Goal: Information Seeking & Learning: Find specific page/section

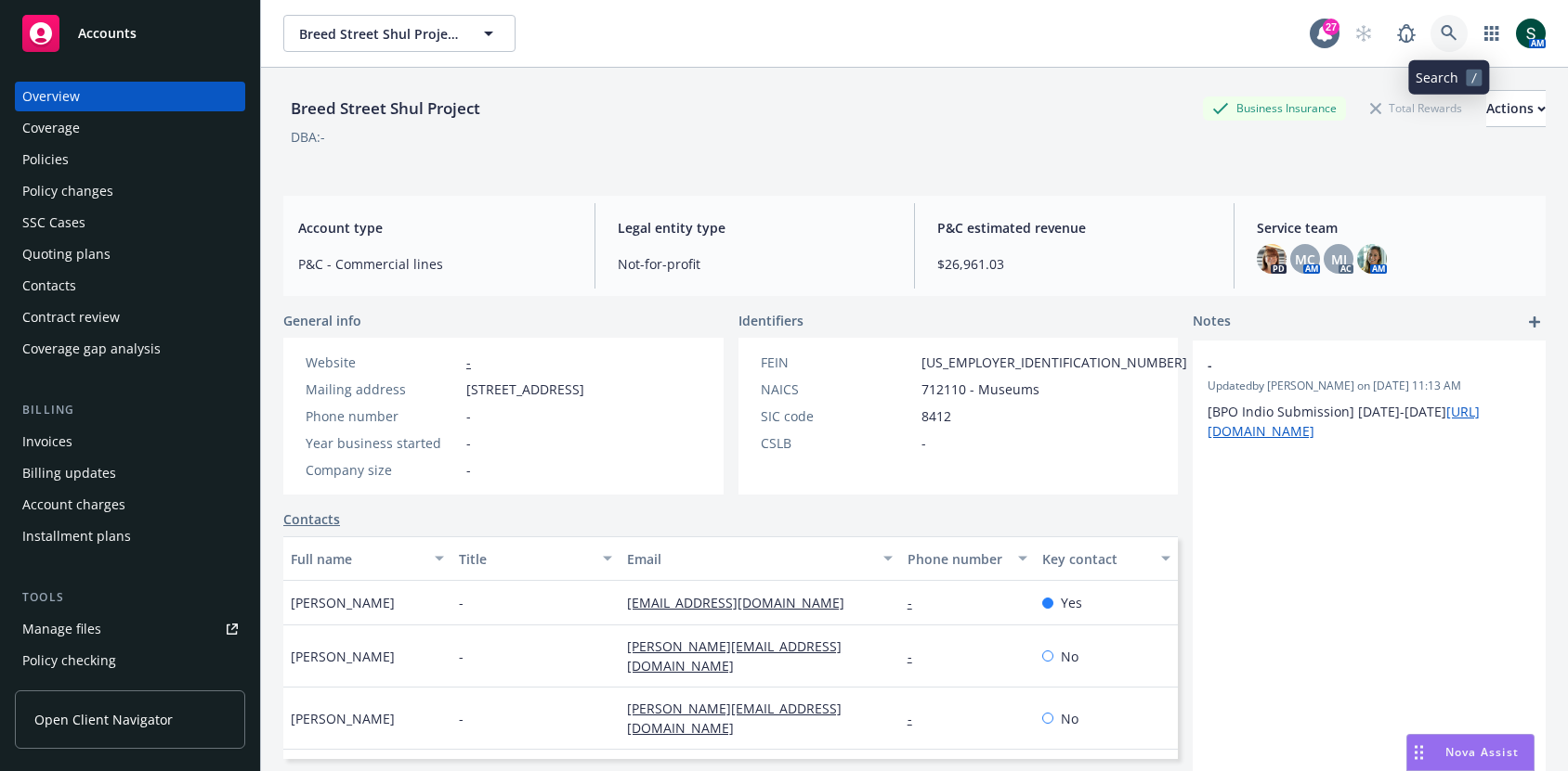
click at [1441, 33] on icon at bounding box center [1449, 33] width 17 height 17
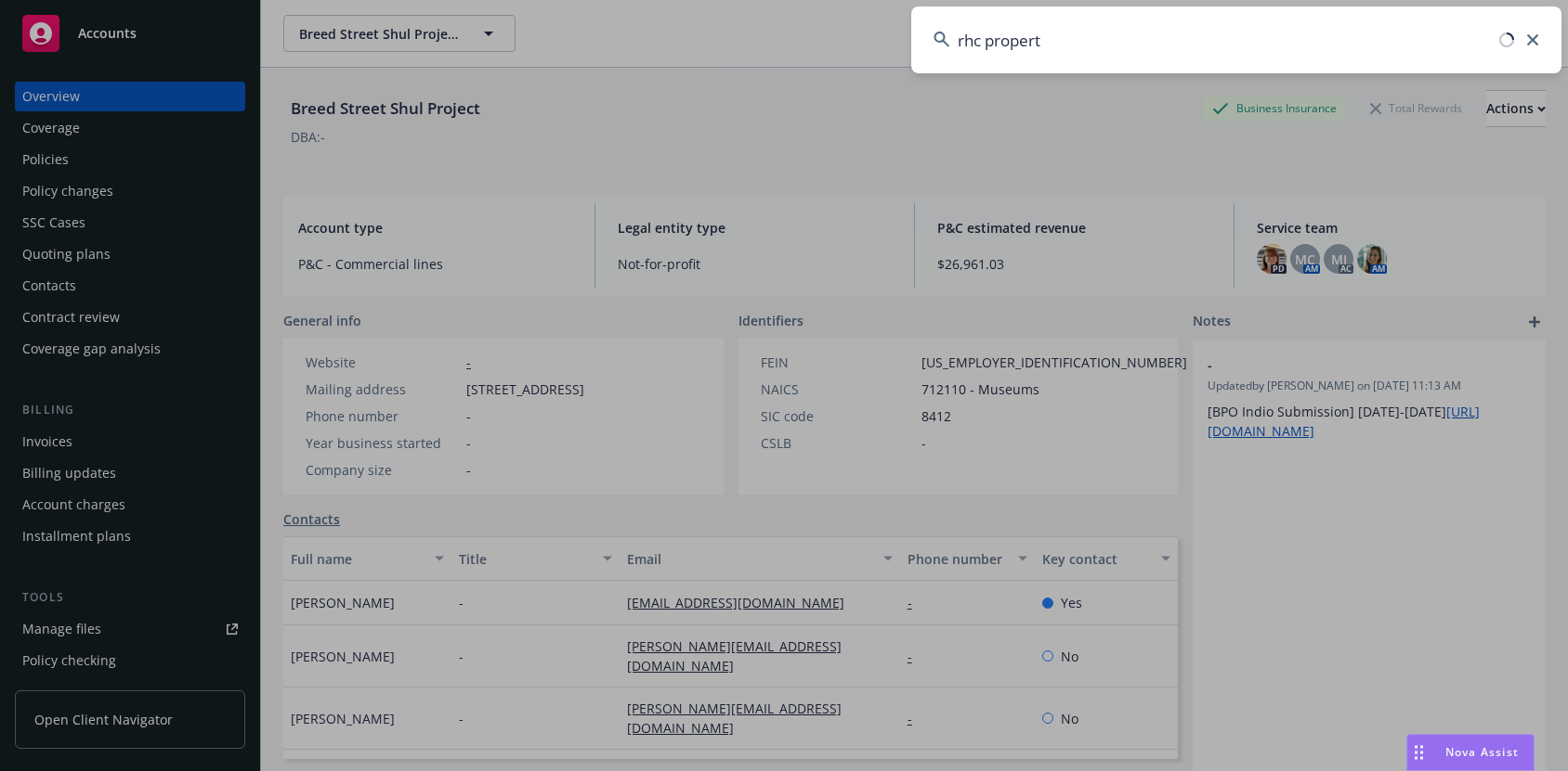
type input "rhc property"
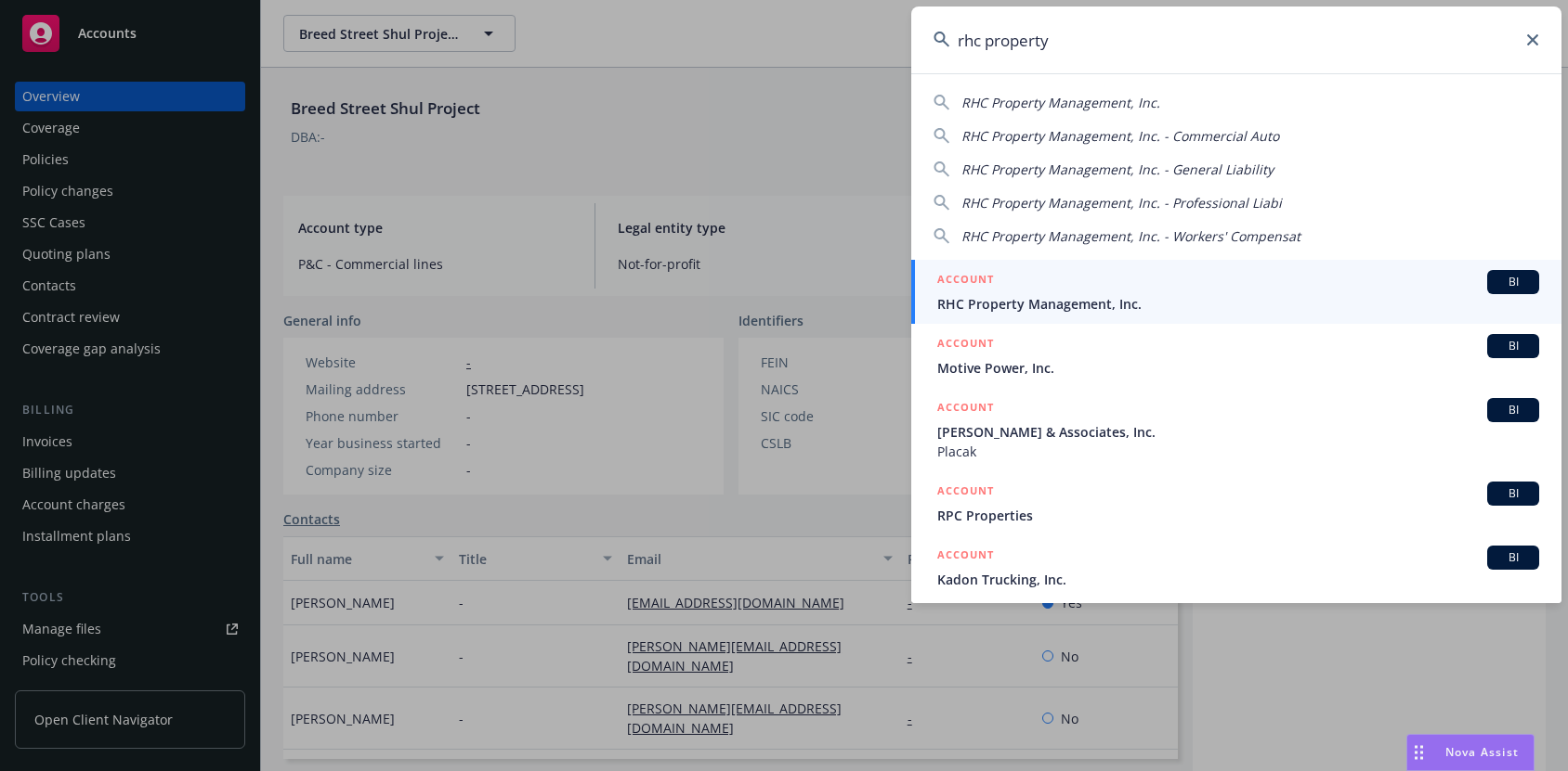
click at [1110, 296] on span "RHC Property Management, Inc." at bounding box center [1238, 303] width 602 height 20
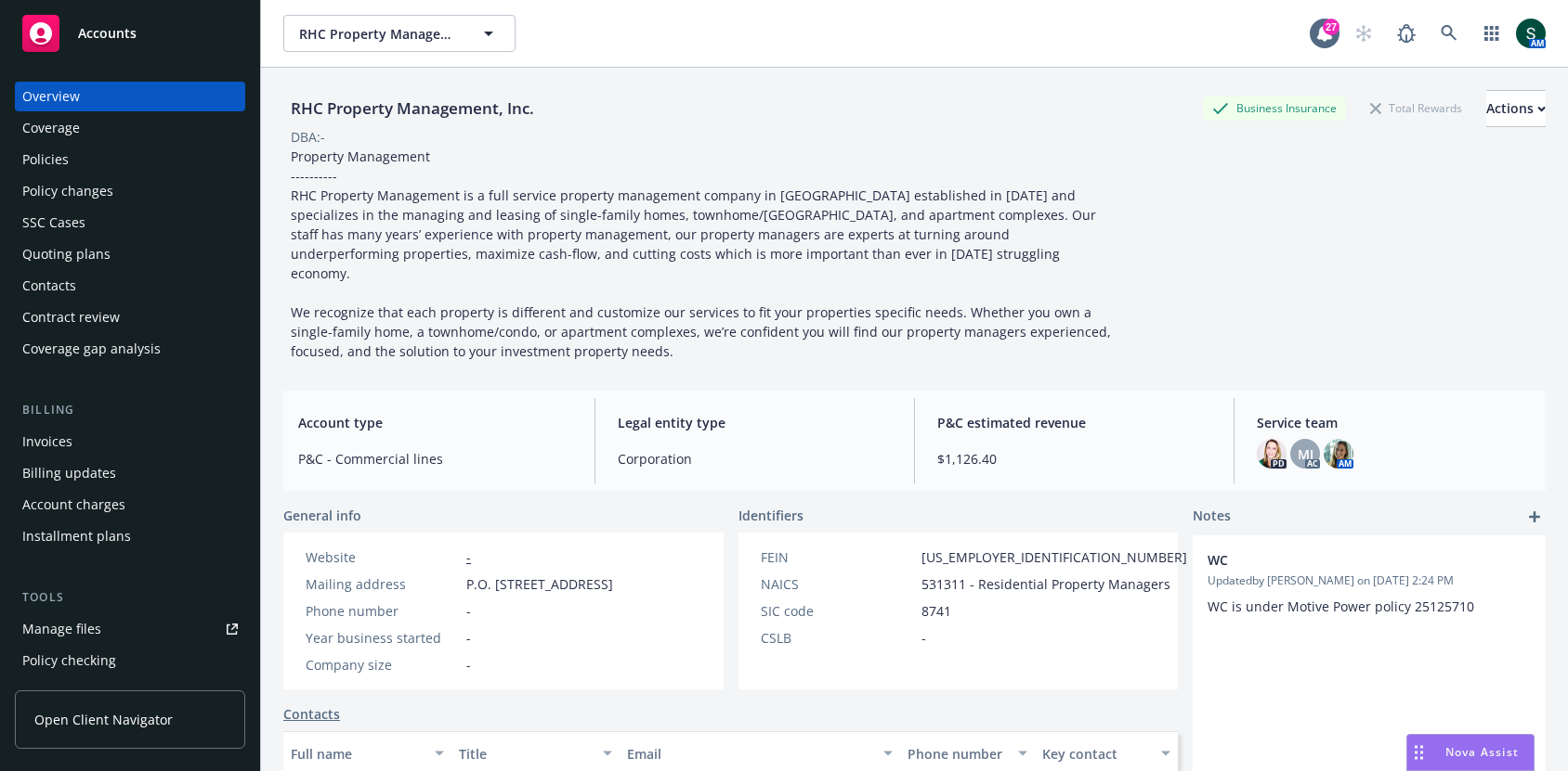
click at [79, 163] on div "Policies" at bounding box center [130, 160] width 216 height 30
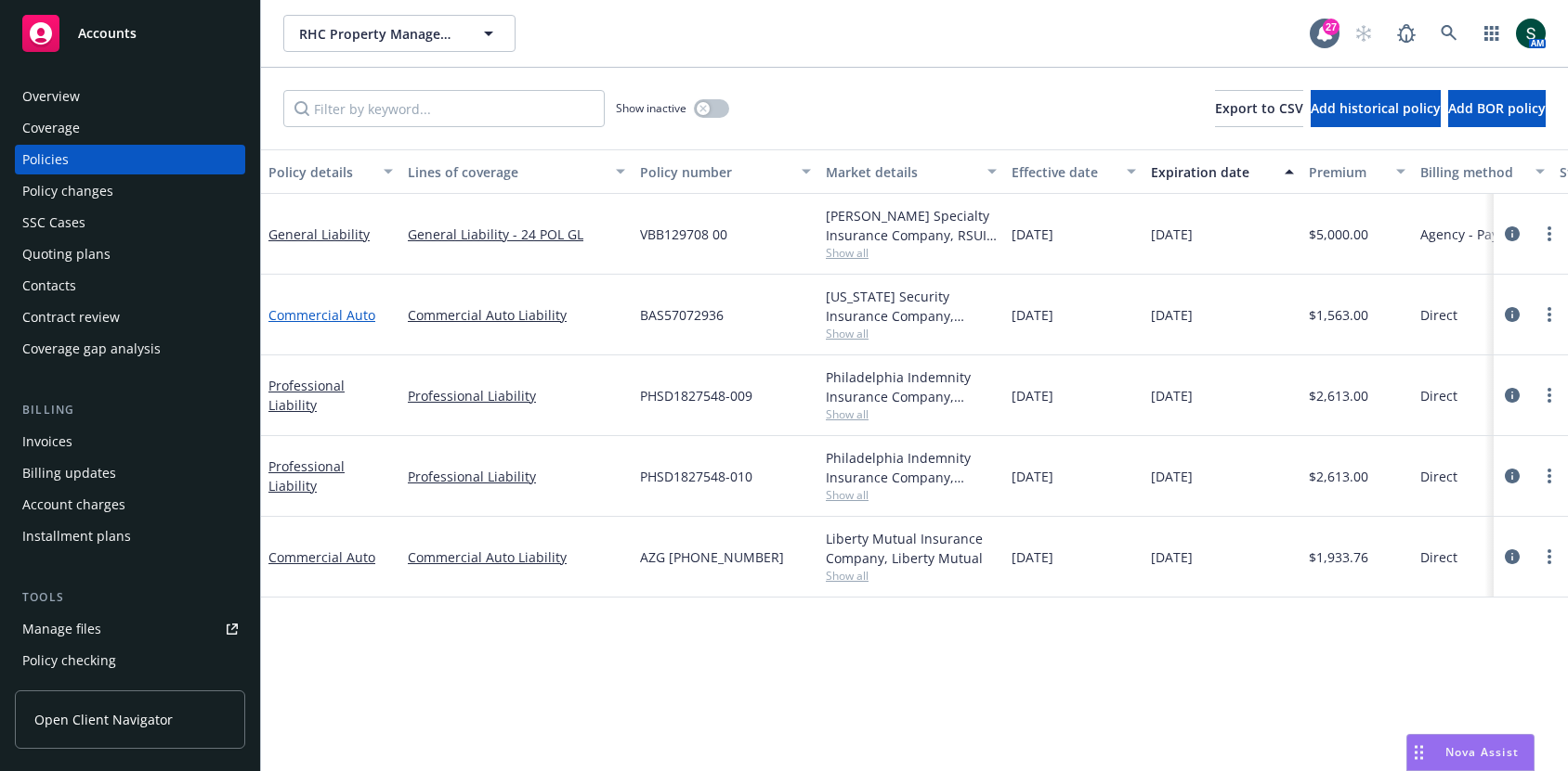
click at [346, 317] on link "Commercial Auto" at bounding box center [321, 314] width 107 height 18
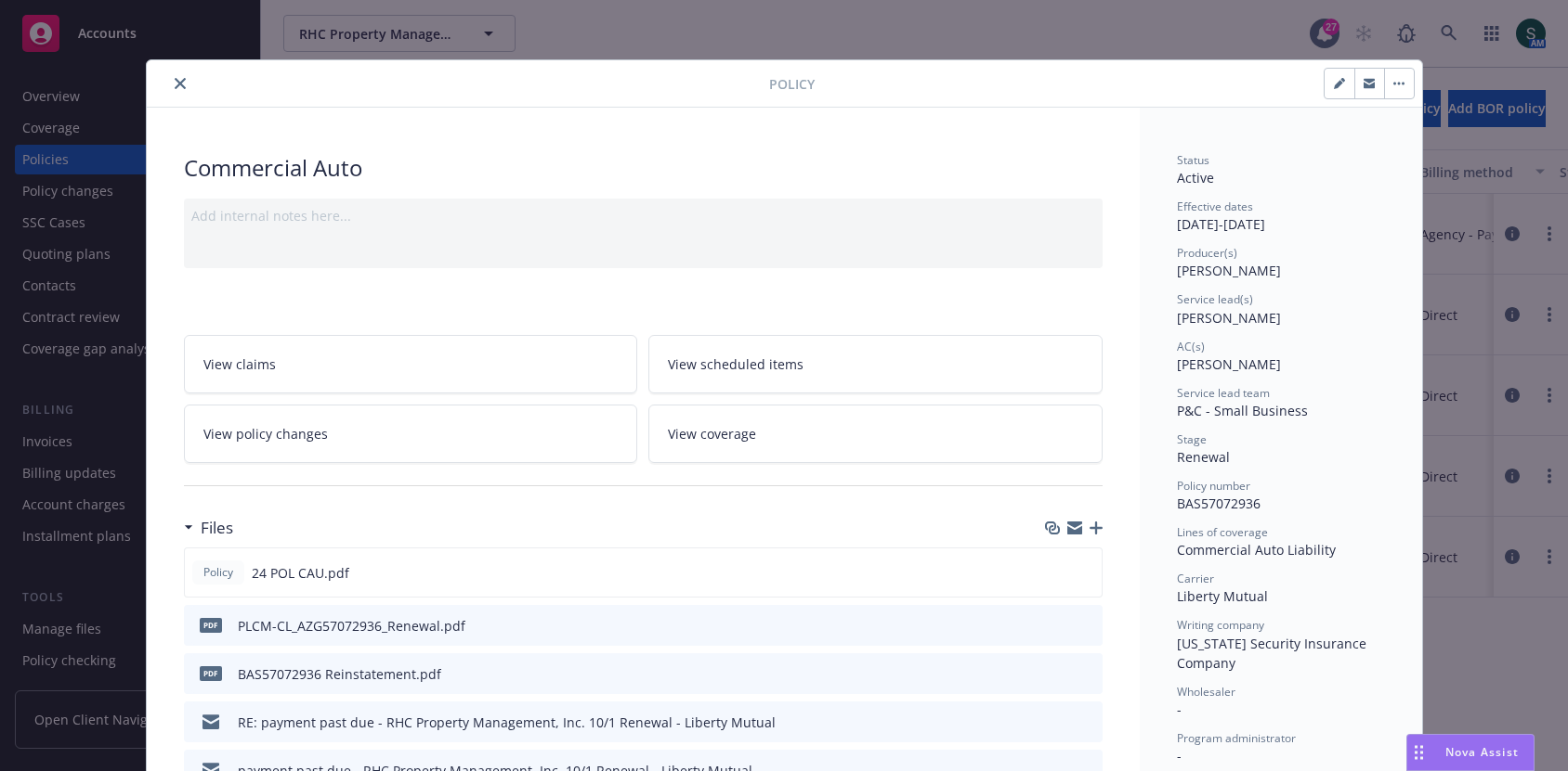
scroll to position [425, 0]
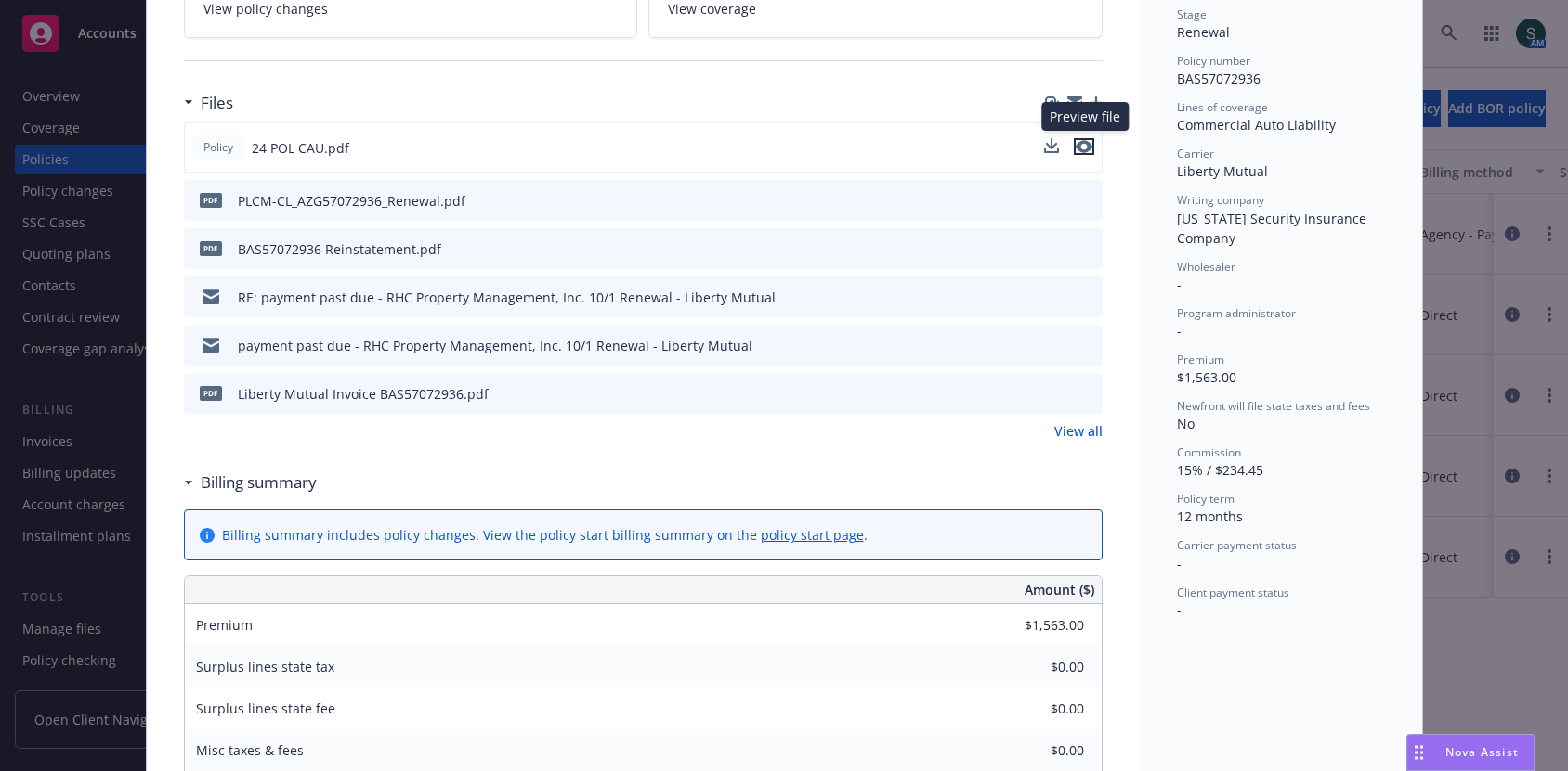
click at [1081, 142] on icon "preview file" at bounding box center [1084, 147] width 17 height 13
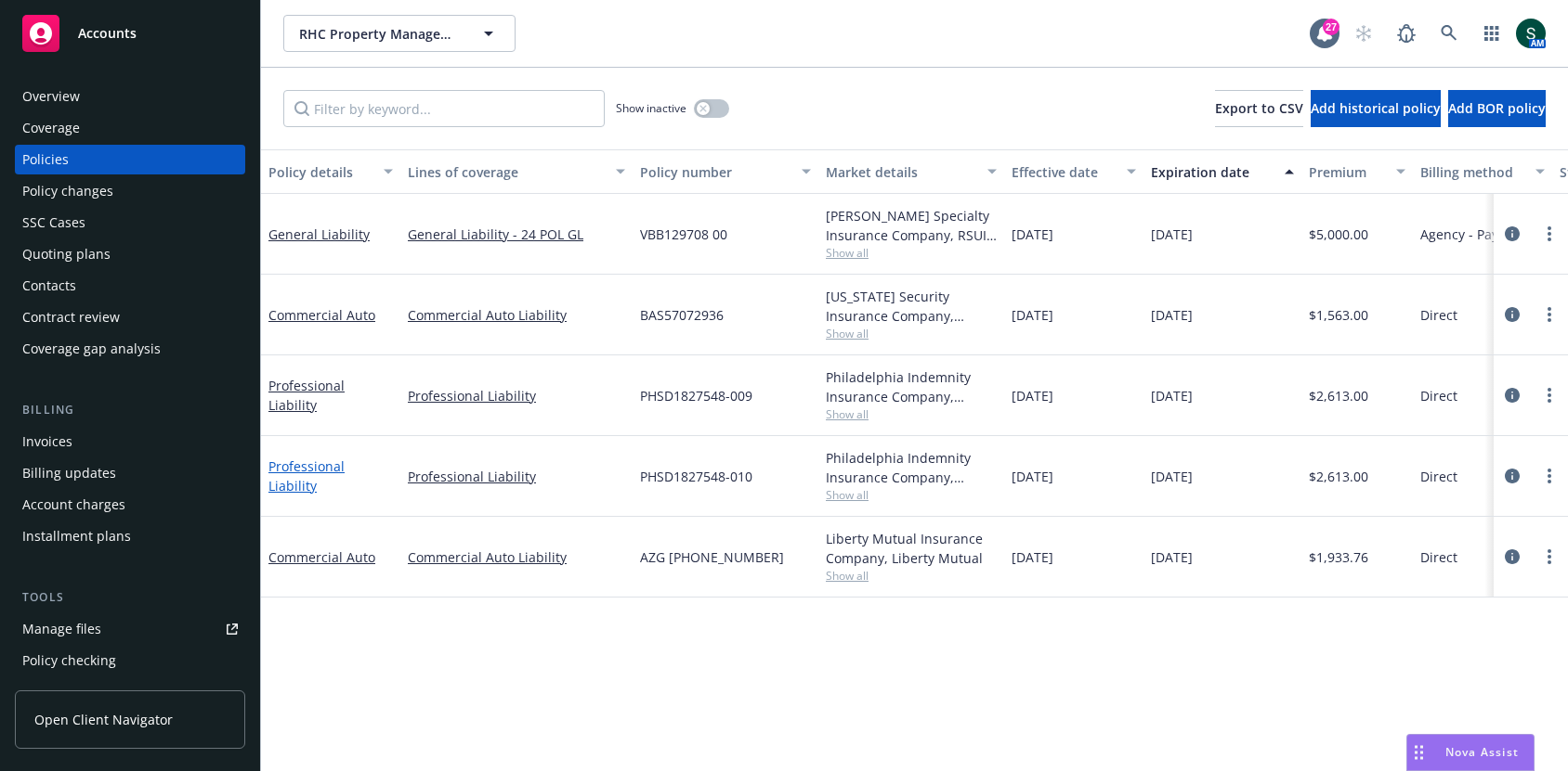
click at [339, 476] on link "Professional Liability" at bounding box center [306, 476] width 76 height 37
